Goal: Complete application form: Complete application form

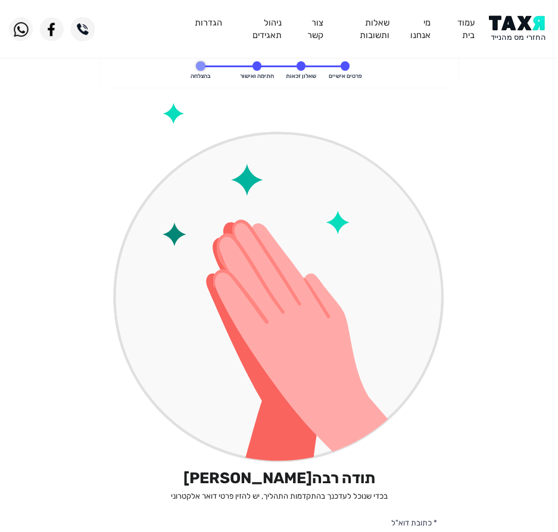
click at [523, 16] on img at bounding box center [519, 28] width 60 height 27
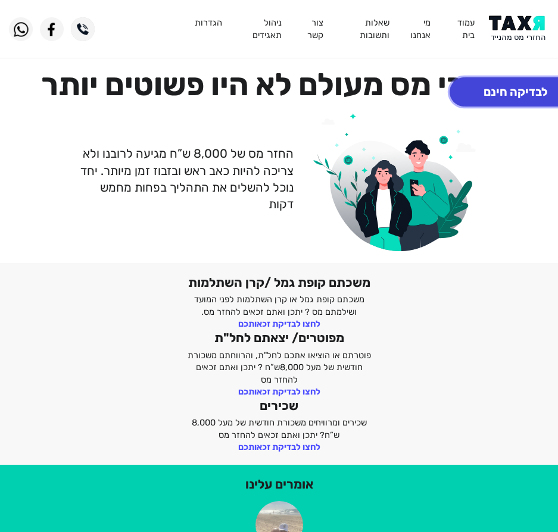
click at [516, 88] on button "לבדיקה חינם" at bounding box center [515, 91] width 132 height 29
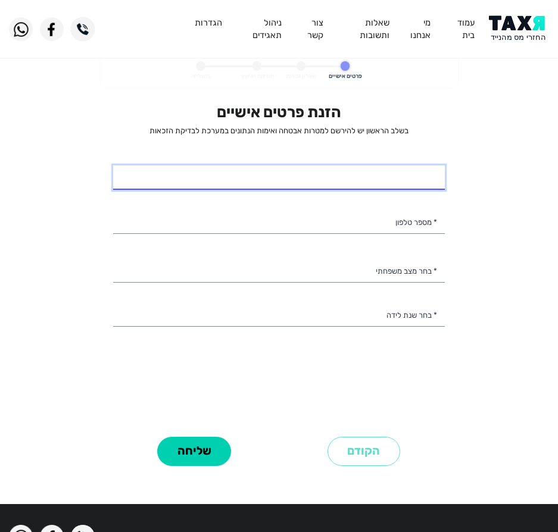
select select
click at [371, 184] on input "* שם מלא" at bounding box center [278, 177] width 331 height 25
type input "[PERSON_NAME]"
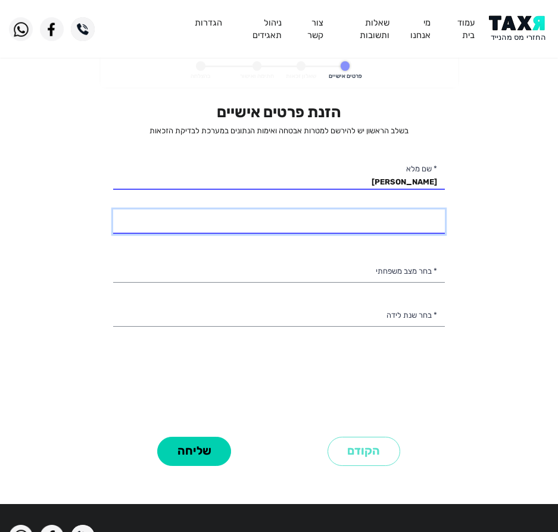
click at [415, 231] on input "* מספר טלפון" at bounding box center [278, 221] width 331 height 25
type input "052-4261922"
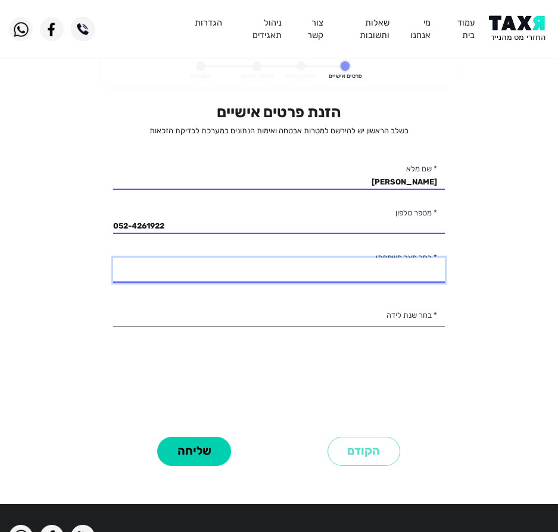
click at [377, 270] on select "רווק/ה נשוי/[PERSON_NAME]/ה אלמן/נה" at bounding box center [278, 270] width 331 height 25
select select "1: Single"
click at [113, 258] on select "רווק/ה נשוי/[PERSON_NAME]/ה אלמן/נה" at bounding box center [278, 270] width 331 height 25
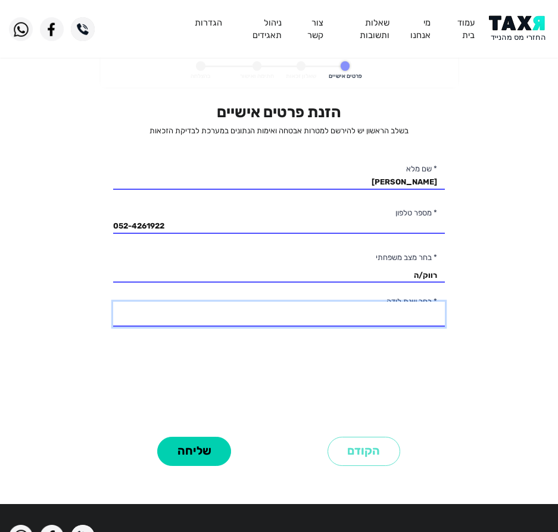
click at [373, 318] on select "2003 2002 2001 2000 1999 1998 1997 1996 1995 1994 1993 1992 1991 1990 1989 1988…" at bounding box center [278, 314] width 331 height 25
select select "7: 1997"
click at [113, 302] on select "2003 2002 2001 2000 1999 1998 1997 1996 1995 1994 1993 1992 1991 1990 1989 1988…" at bounding box center [278, 314] width 331 height 25
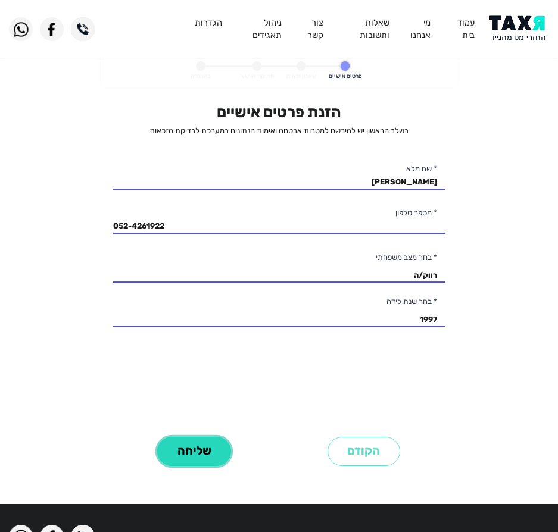
click at [171, 449] on button "שליחה" at bounding box center [194, 451] width 74 height 29
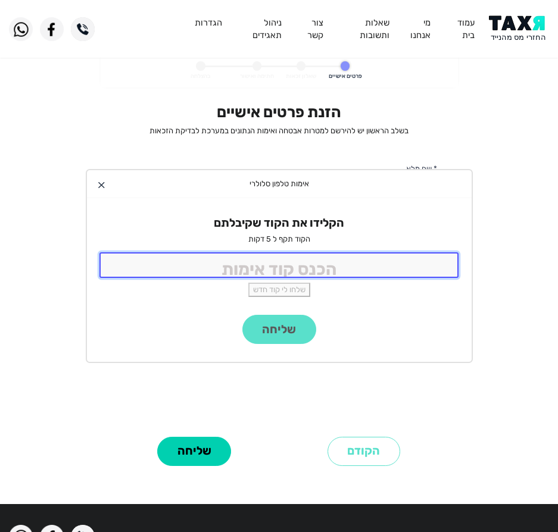
click at [282, 271] on input "tel" at bounding box center [278, 265] width 359 height 26
type input "9988"
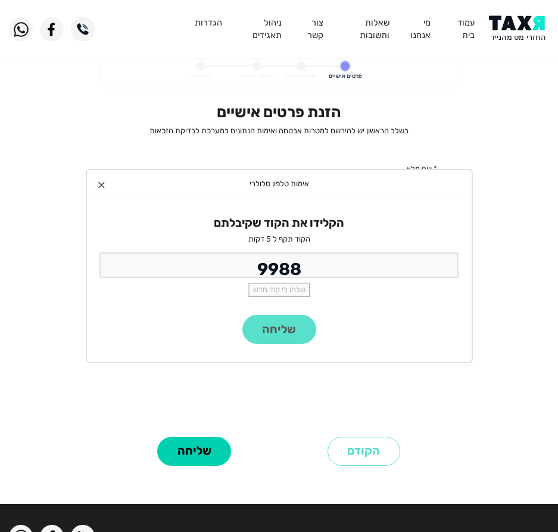
click at [261, 336] on div "שליחה" at bounding box center [279, 338] width 384 height 47
click at [291, 325] on div "שליחה" at bounding box center [279, 338] width 384 height 47
click at [290, 335] on div "שליחה" at bounding box center [279, 338] width 384 height 47
click at [291, 335] on div "שליחה" at bounding box center [279, 338] width 384 height 47
click at [291, 335] on button "שליחה" at bounding box center [279, 329] width 74 height 29
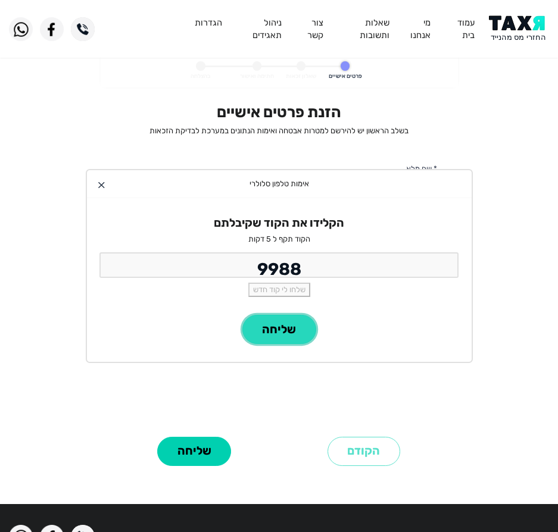
click at [291, 335] on button "שליחה" at bounding box center [279, 329] width 74 height 29
